Goal: Transaction & Acquisition: Purchase product/service

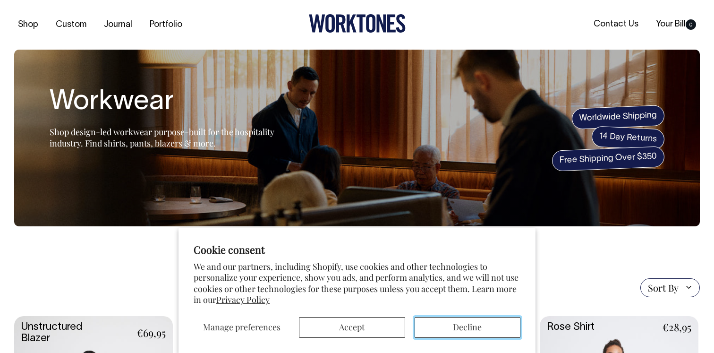
click at [448, 325] on button "Decline" at bounding box center [467, 327] width 106 height 21
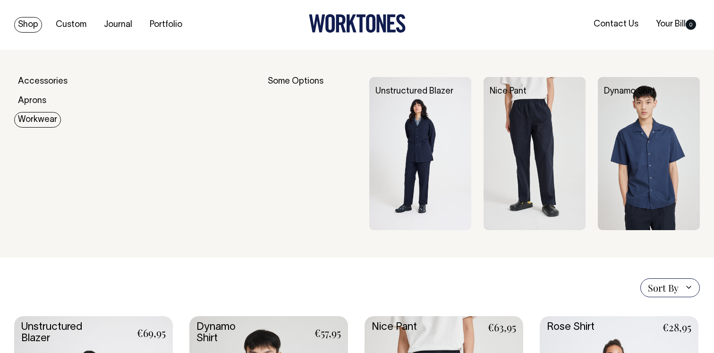
click at [36, 116] on link "Workwear" at bounding box center [37, 120] width 47 height 16
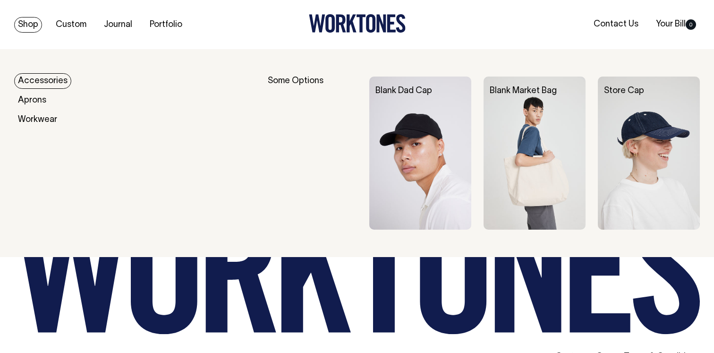
scroll to position [905, 0]
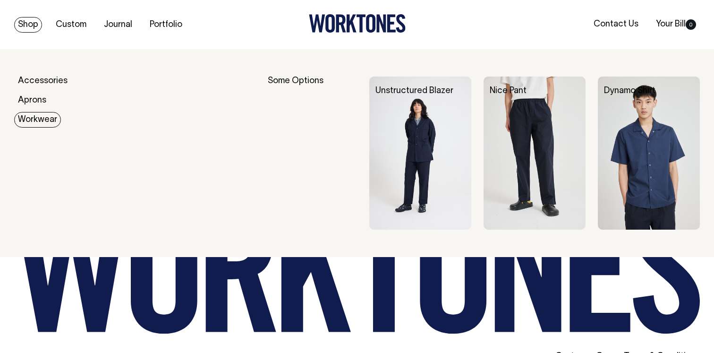
click at [659, 147] on img at bounding box center [648, 152] width 102 height 153
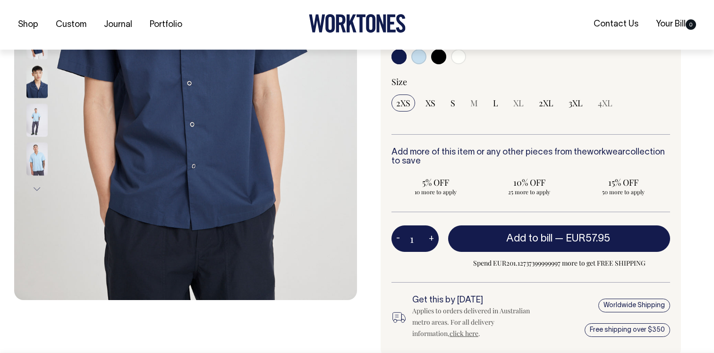
scroll to position [264, 0]
